Goal: Share content

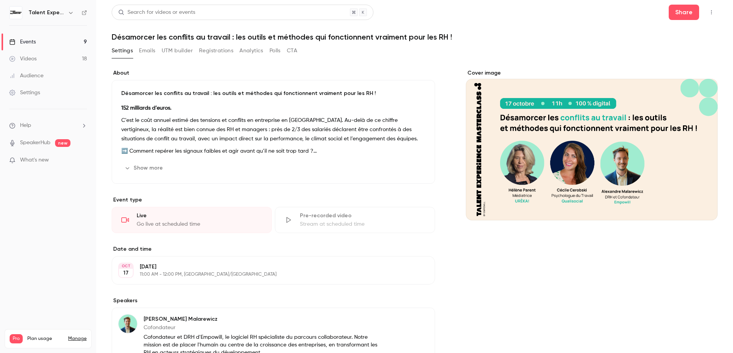
scroll to position [1, 0]
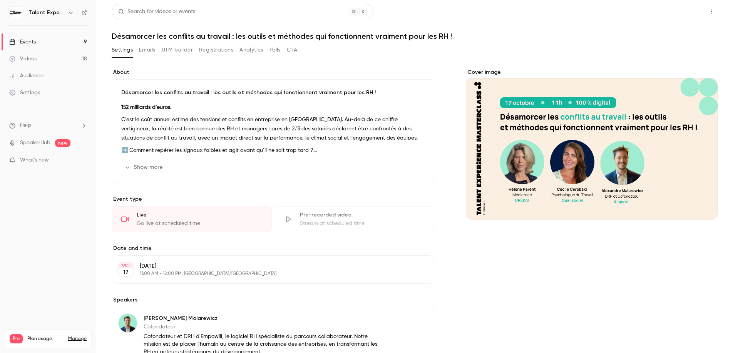
click at [680, 9] on button "Share" at bounding box center [683, 11] width 30 height 15
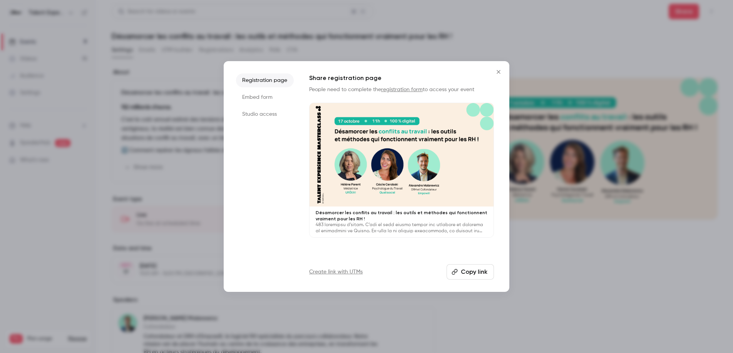
click at [504, 72] on button "Close" at bounding box center [498, 71] width 15 height 15
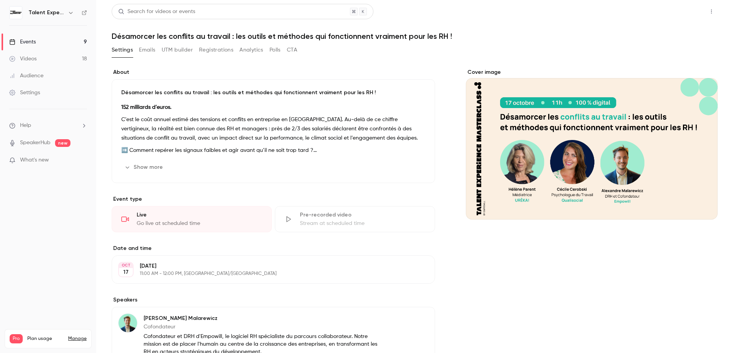
click at [673, 13] on button "Share" at bounding box center [683, 11] width 30 height 15
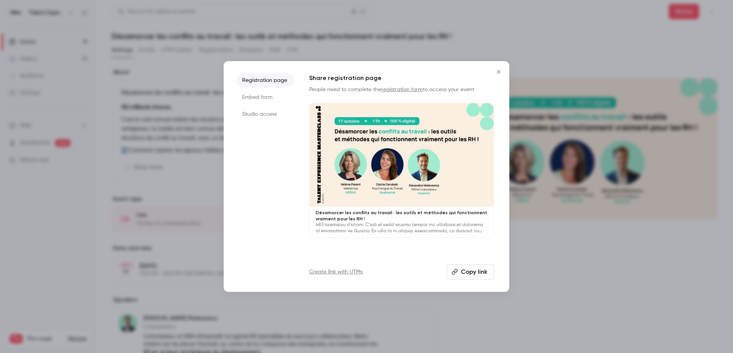
click at [253, 116] on li "Studio access" at bounding box center [265, 114] width 58 height 14
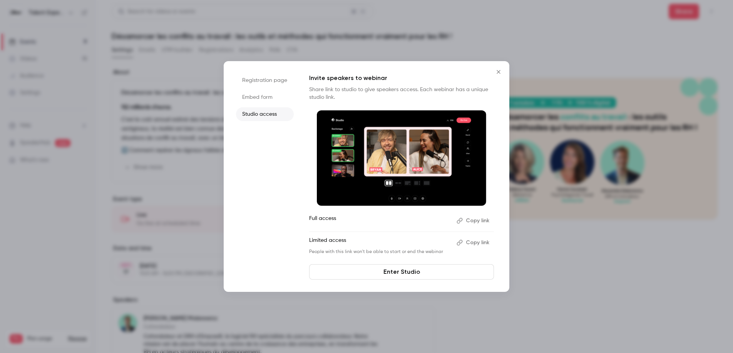
click at [466, 244] on button "Copy link" at bounding box center [473, 243] width 40 height 12
click at [477, 240] on button "Copy link" at bounding box center [473, 243] width 40 height 12
click at [501, 73] on icon "Close" at bounding box center [498, 72] width 9 height 6
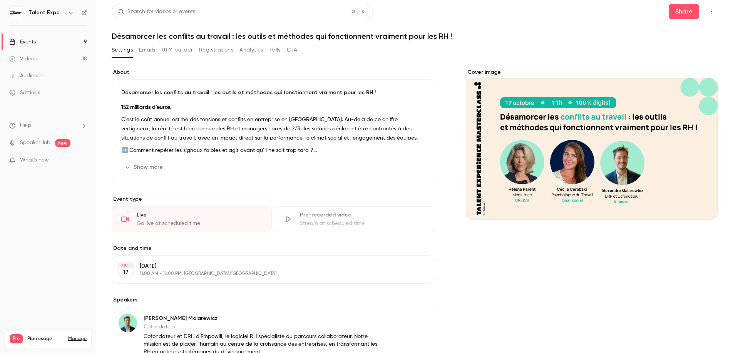
click at [41, 77] on div "Audience" at bounding box center [26, 76] width 34 height 8
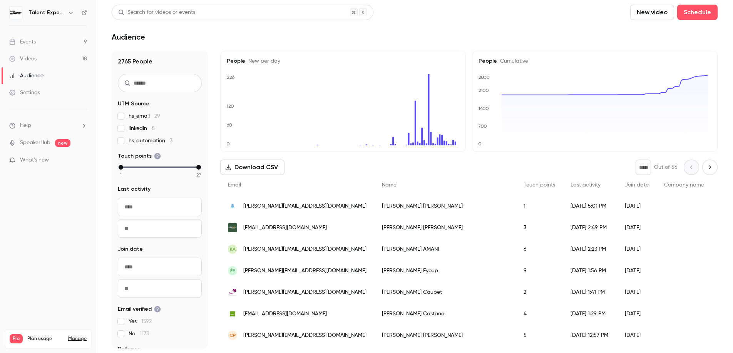
click at [37, 44] on link "Events 9" at bounding box center [48, 41] width 96 height 17
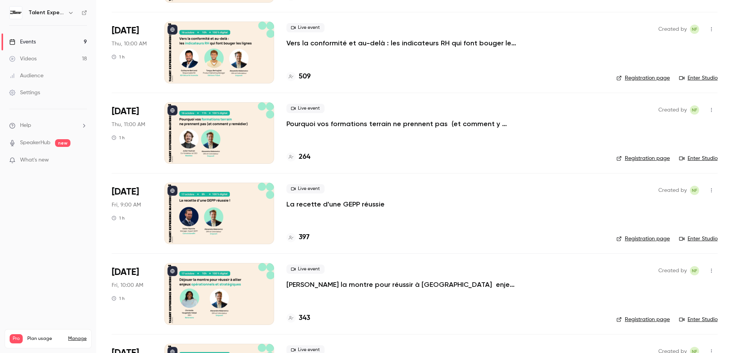
scroll to position [433, 0]
